Goal: Obtain resource: Obtain resource

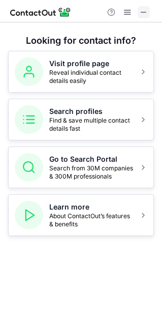
click at [143, 10] on span at bounding box center [144, 12] width 8 height 8
click at [141, 13] on span at bounding box center [144, 12] width 8 height 8
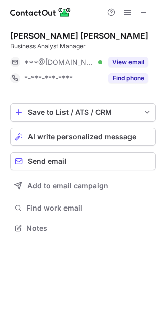
scroll to position [5, 5]
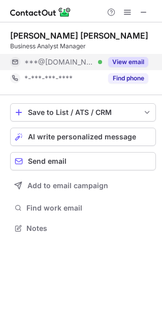
click at [138, 63] on button "View email" at bounding box center [128, 62] width 40 height 10
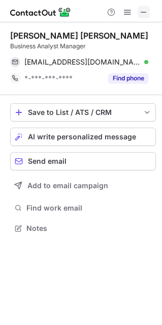
click at [149, 15] on button at bounding box center [144, 12] width 12 height 12
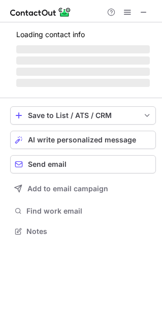
scroll to position [230, 162]
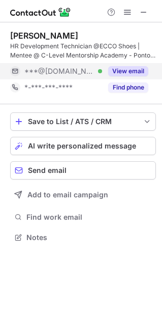
click at [136, 67] on button "View email" at bounding box center [128, 71] width 40 height 10
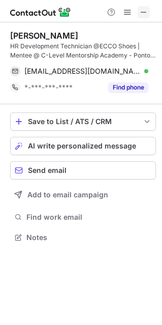
click at [146, 10] on span at bounding box center [144, 12] width 8 height 8
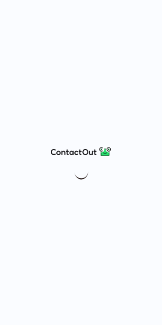
click at [0, 258] on html at bounding box center [81, 162] width 162 height 325
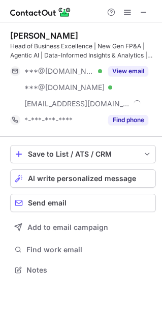
scroll to position [263, 162]
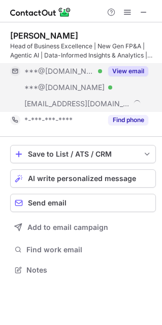
click at [123, 70] on button "View email" at bounding box center [128, 71] width 40 height 10
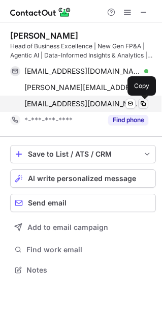
click at [147, 102] on span at bounding box center [144, 104] width 8 height 8
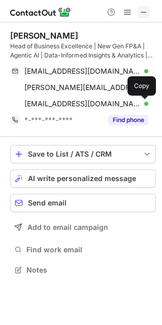
click at [145, 13] on span at bounding box center [144, 12] width 8 height 8
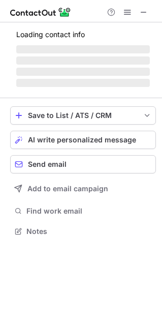
scroll to position [230, 162]
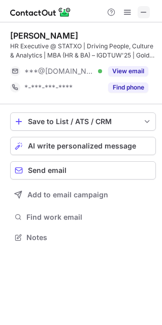
click at [147, 12] on span at bounding box center [144, 12] width 8 height 8
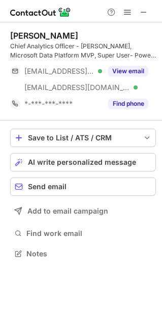
scroll to position [246, 162]
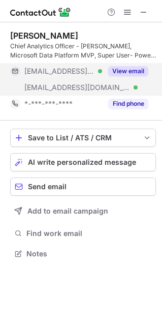
click at [130, 68] on button "View email" at bounding box center [128, 71] width 40 height 10
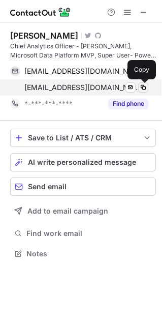
click at [143, 86] on span at bounding box center [144, 88] width 8 height 8
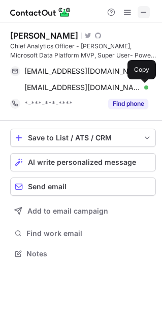
click at [147, 10] on span at bounding box center [144, 12] width 8 height 8
